Goal: Complete application form: Complete application form

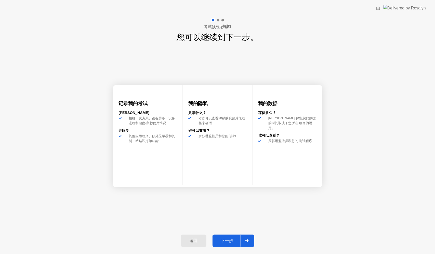
click at [229, 240] on div "下一步" at bounding box center [227, 240] width 27 height 5
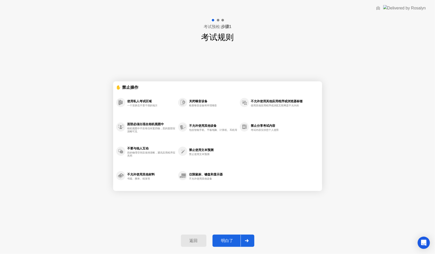
click at [234, 240] on div "明白了" at bounding box center [227, 240] width 27 height 5
select select "**********"
select select "*******"
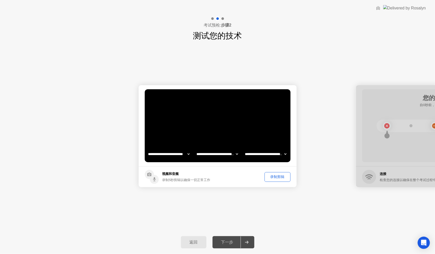
click at [276, 178] on div "录制剪辑" at bounding box center [277, 176] width 22 height 5
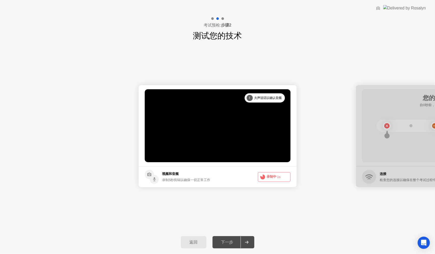
click at [271, 176] on button "录制中 1s" at bounding box center [274, 177] width 33 height 10
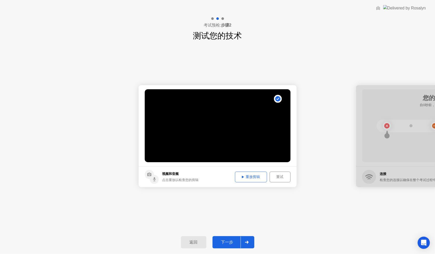
click at [259, 179] on div "重放剪辑" at bounding box center [251, 176] width 29 height 5
click at [249, 174] on div "重放剪辑" at bounding box center [251, 176] width 29 height 5
click at [253, 180] on button "重放剪辑" at bounding box center [251, 177] width 32 height 11
click at [251, 179] on div "重放剪辑" at bounding box center [251, 176] width 29 height 5
click at [277, 172] on button "重试" at bounding box center [280, 177] width 21 height 11
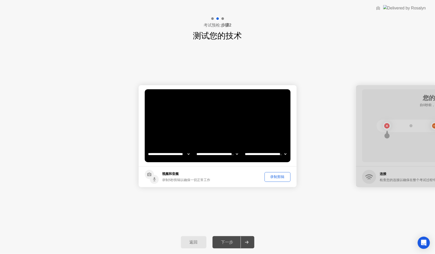
click at [276, 177] on div "录制剪辑" at bounding box center [277, 176] width 22 height 5
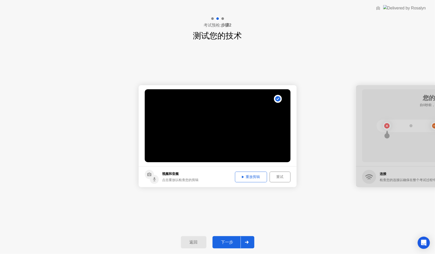
click at [248, 174] on div "重放剪辑" at bounding box center [251, 176] width 29 height 5
click at [248, 175] on div "重放剪辑" at bounding box center [251, 176] width 29 height 5
click at [229, 241] on div "下一步" at bounding box center [227, 242] width 27 height 5
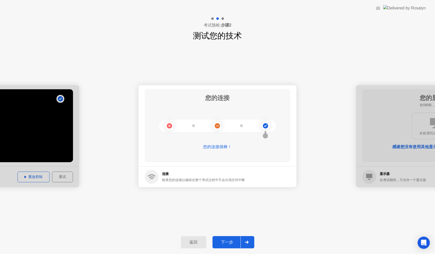
drag, startPoint x: 228, startPoint y: 240, endPoint x: 234, endPoint y: 235, distance: 7.9
click at [230, 240] on div "下一步" at bounding box center [227, 242] width 27 height 5
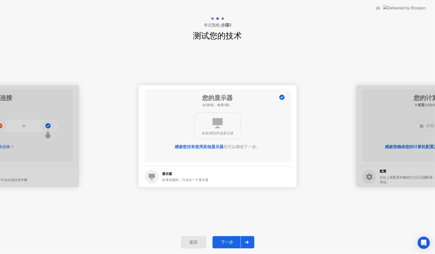
click at [235, 239] on button "下一步" at bounding box center [234, 242] width 42 height 12
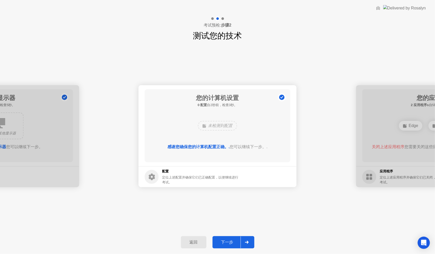
click at [233, 231] on div "返回 下一步" at bounding box center [217, 241] width 435 height 23
click at [227, 245] on button "下一步" at bounding box center [234, 242] width 42 height 12
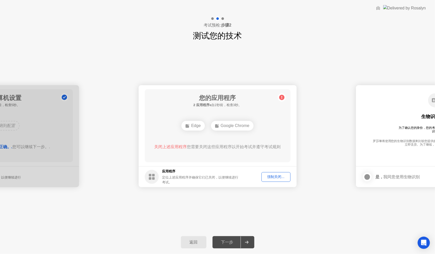
click at [268, 178] on div "强制关闭..." at bounding box center [275, 176] width 25 height 5
click at [270, 173] on button "强制关闭..." at bounding box center [276, 177] width 29 height 10
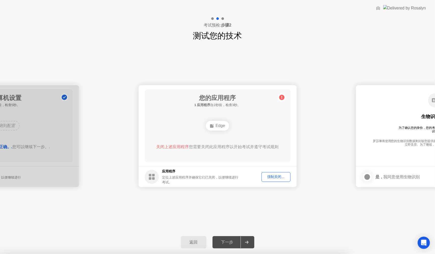
click at [274, 177] on div "强制关闭..." at bounding box center [275, 176] width 25 height 5
click at [271, 174] on div "强制关闭..." at bounding box center [275, 176] width 25 height 5
drag, startPoint x: 229, startPoint y: 153, endPoint x: 232, endPoint y: 155, distance: 3.3
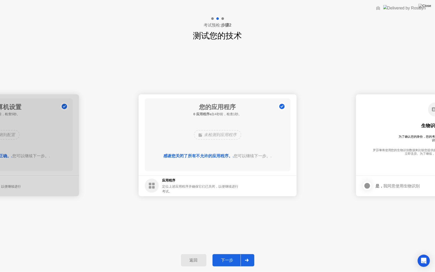
click at [236, 254] on div "下一步" at bounding box center [227, 260] width 27 height 5
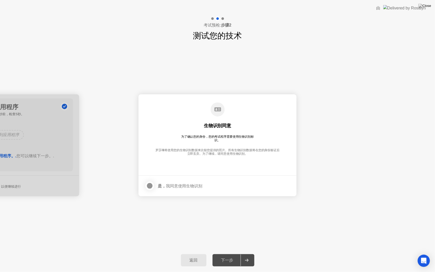
click at [149, 188] on div at bounding box center [150, 186] width 6 height 6
click at [229, 254] on button "下一步" at bounding box center [234, 260] width 42 height 12
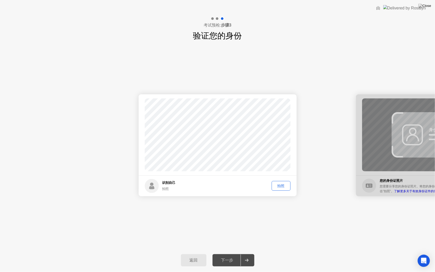
click at [279, 188] on div "拍照" at bounding box center [281, 186] width 15 height 5
click at [236, 254] on div "下一步" at bounding box center [227, 260] width 27 height 5
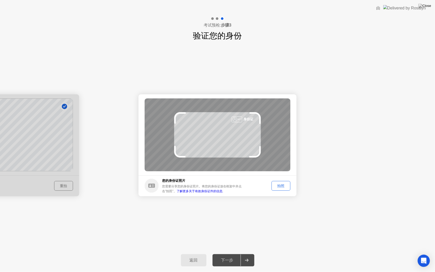
click at [282, 186] on div "拍照" at bounding box center [281, 186] width 15 height 5
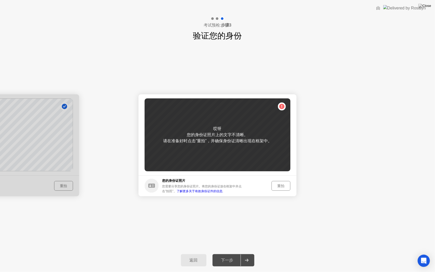
click at [278, 188] on div "重拍" at bounding box center [281, 186] width 15 height 5
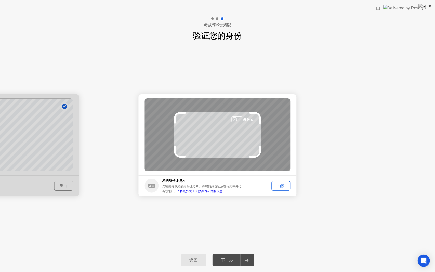
click at [281, 184] on div "拍照" at bounding box center [281, 186] width 15 height 5
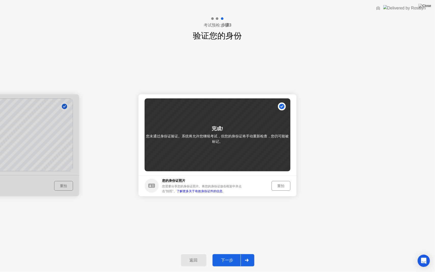
click at [277, 182] on button "重拍" at bounding box center [281, 186] width 19 height 10
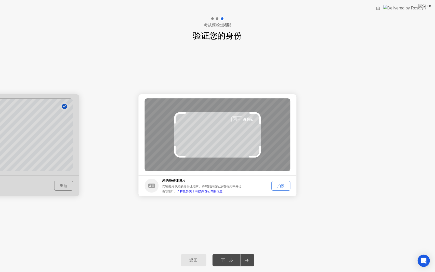
click at [279, 181] on button "拍照" at bounding box center [281, 186] width 19 height 10
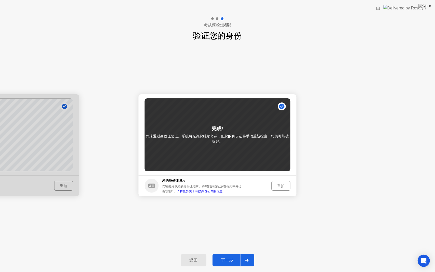
drag, startPoint x: 184, startPoint y: 70, endPoint x: 150, endPoint y: 139, distance: 76.5
click at [147, 140] on div "成功 照片正确 识别自己 拍照 重拍 成功 照片正确 失败 照片不正确。 完成! 您未通过身份证验证。系统将允许您继续考试，但您的身份证将手动重新检查，您仍可…" at bounding box center [217, 145] width 435 height 207
drag, startPoint x: 155, startPoint y: 187, endPoint x: 158, endPoint y: 183, distance: 4.7
click at [158, 183] on circle at bounding box center [152, 186] width 14 height 14
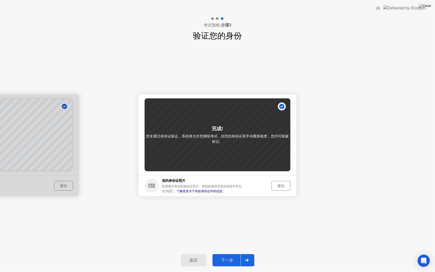
click at [153, 186] on icon at bounding box center [151, 186] width 7 height 4
click at [280, 185] on div "重拍" at bounding box center [281, 186] width 15 height 5
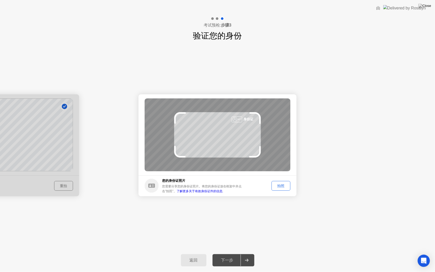
click at [237, 121] on div at bounding box center [237, 119] width 11 height 6
click at [62, 188] on div at bounding box center [0, 145] width 158 height 102
click at [61, 189] on div at bounding box center [0, 145] width 158 height 102
click at [192, 254] on div "返回" at bounding box center [194, 260] width 22 height 5
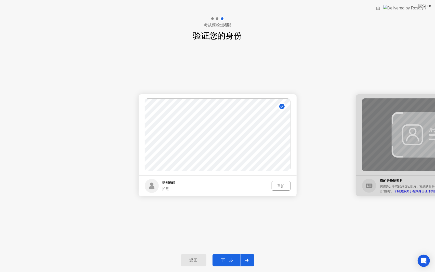
click at [233, 254] on div "下一步" at bounding box center [227, 260] width 27 height 5
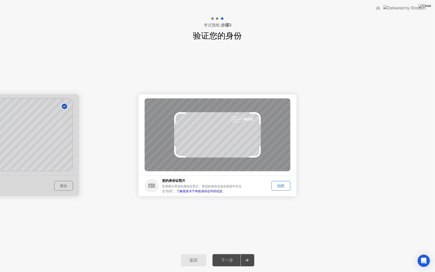
click at [194, 254] on div "返回" at bounding box center [194, 260] width 22 height 5
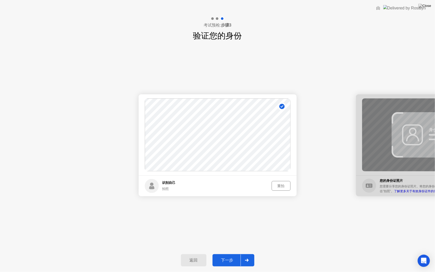
click at [236, 254] on div "下一步" at bounding box center [227, 260] width 27 height 5
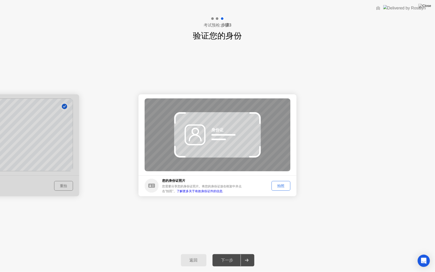
click at [180, 190] on link "了解更多关于有效身份证件的信息." at bounding box center [200, 191] width 47 height 4
click at [277, 188] on div "拍照" at bounding box center [281, 186] width 15 height 5
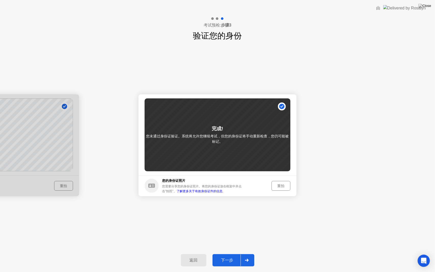
click at [281, 184] on div "重拍" at bounding box center [281, 186] width 15 height 5
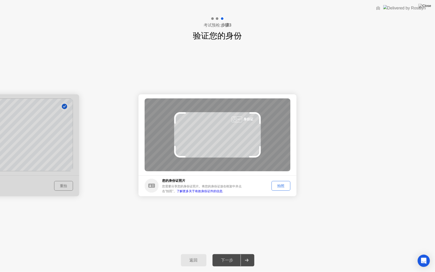
click at [223, 218] on div "成功 照片正确 识别自己 拍照 重拍 成功 照片正确 失败 照片不正确。 身份证 您的身份证照片 您需要分享您的身份证照片。将您的身份证放在框架中并点击”拍照…" at bounding box center [217, 145] width 435 height 207
click at [280, 181] on button "拍照" at bounding box center [281, 186] width 19 height 10
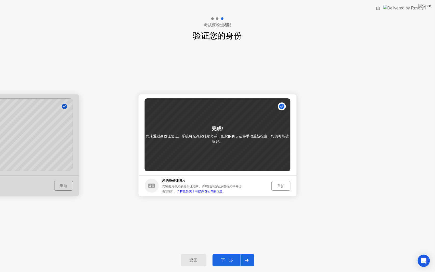
click at [286, 188] on div "重拍" at bounding box center [281, 186] width 15 height 5
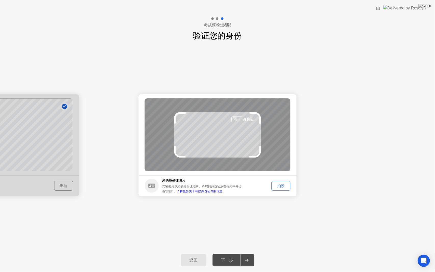
click at [279, 184] on div "拍照" at bounding box center [281, 186] width 15 height 5
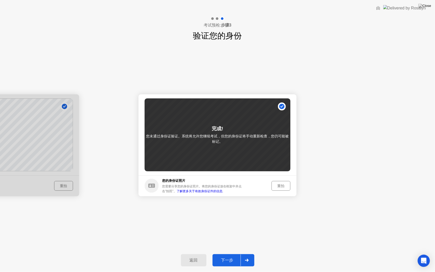
click at [277, 185] on div "重拍" at bounding box center [281, 186] width 15 height 5
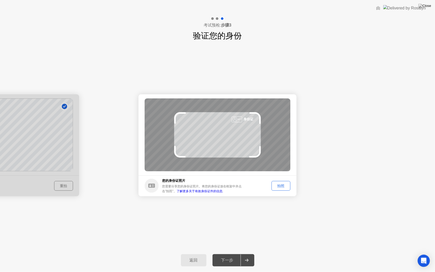
click at [278, 184] on div "拍照" at bounding box center [281, 186] width 15 height 5
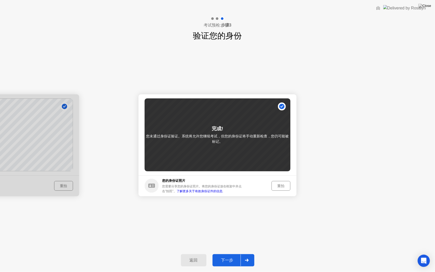
click at [279, 184] on div "重拍" at bounding box center [281, 186] width 15 height 5
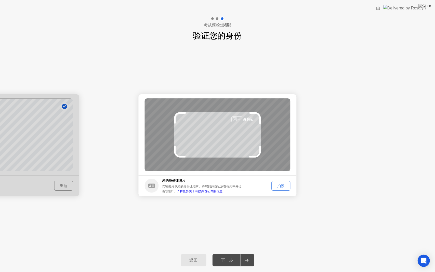
click at [279, 184] on div "拍照" at bounding box center [281, 186] width 15 height 5
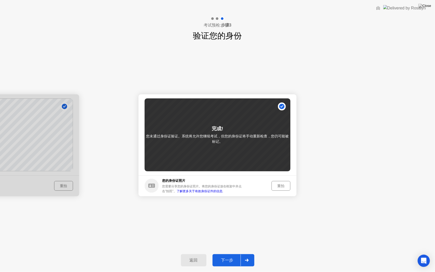
click at [279, 185] on div "重拍" at bounding box center [281, 186] width 15 height 5
